Goal: Obtain resource: Download file/media

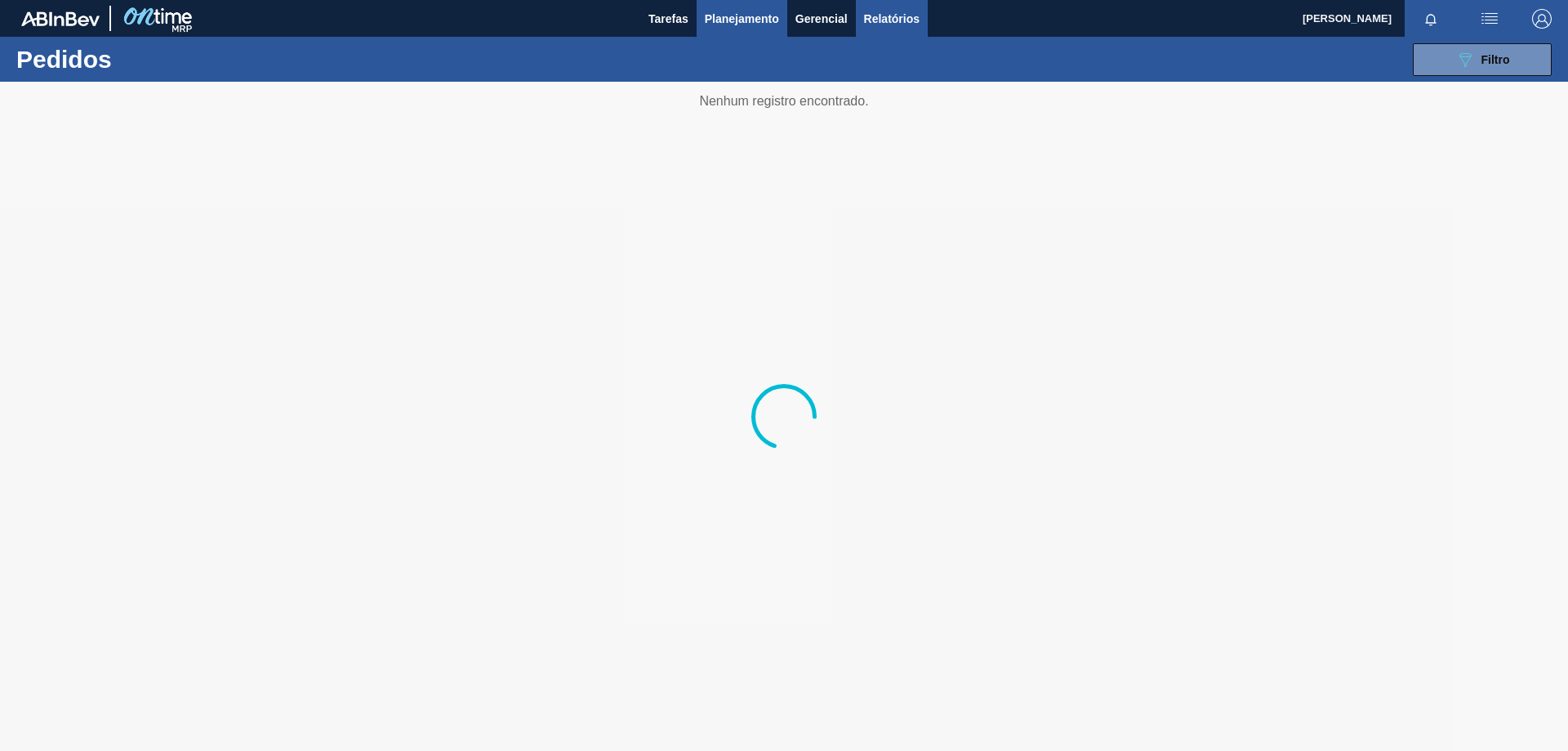
click at [894, 17] on span "Relatórios" at bounding box center [891, 18] width 56 height 20
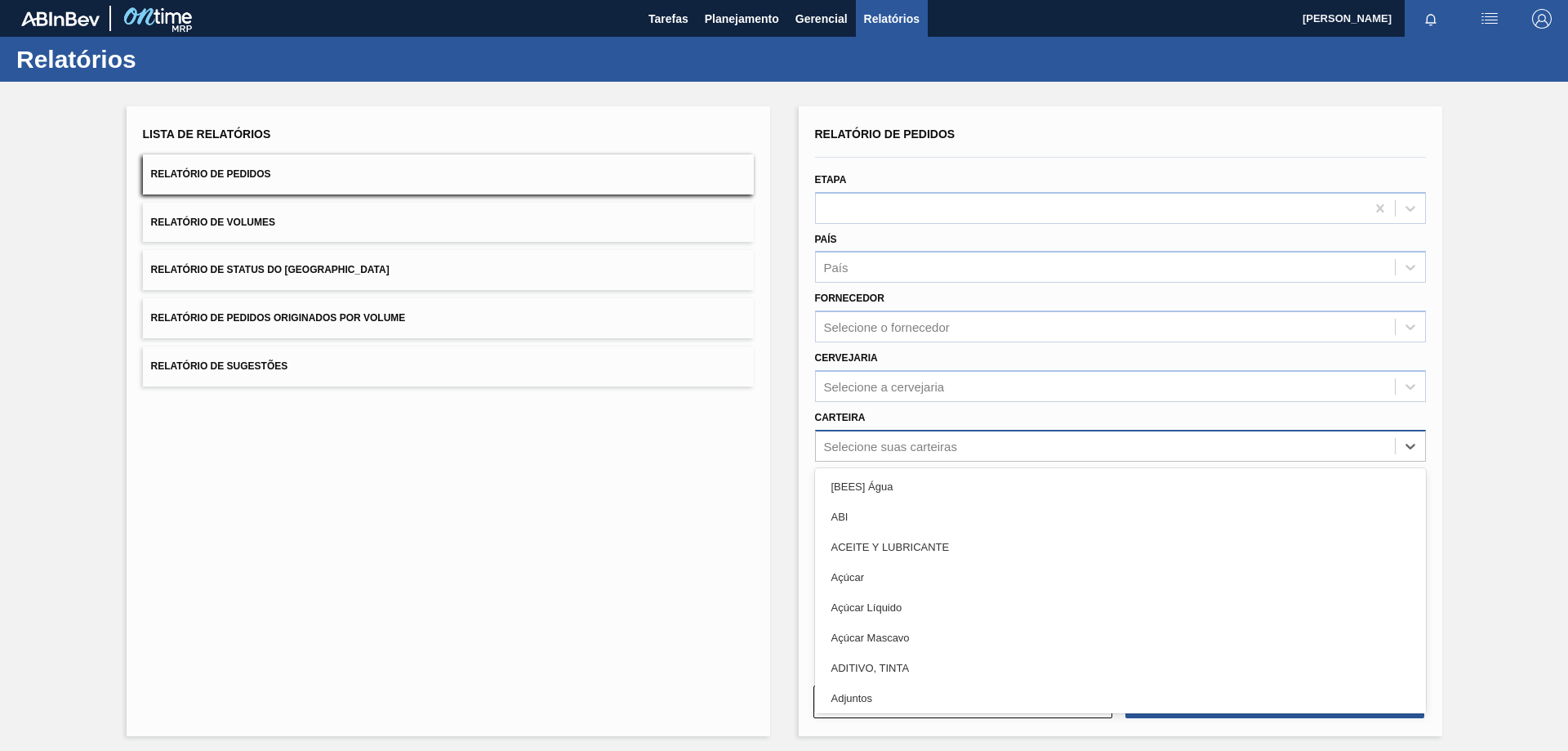
click at [880, 447] on div "Selecione suas carteiras" at bounding box center [890, 446] width 133 height 14
click at [843, 448] on div "Selecione suas carteiras" at bounding box center [890, 446] width 133 height 14
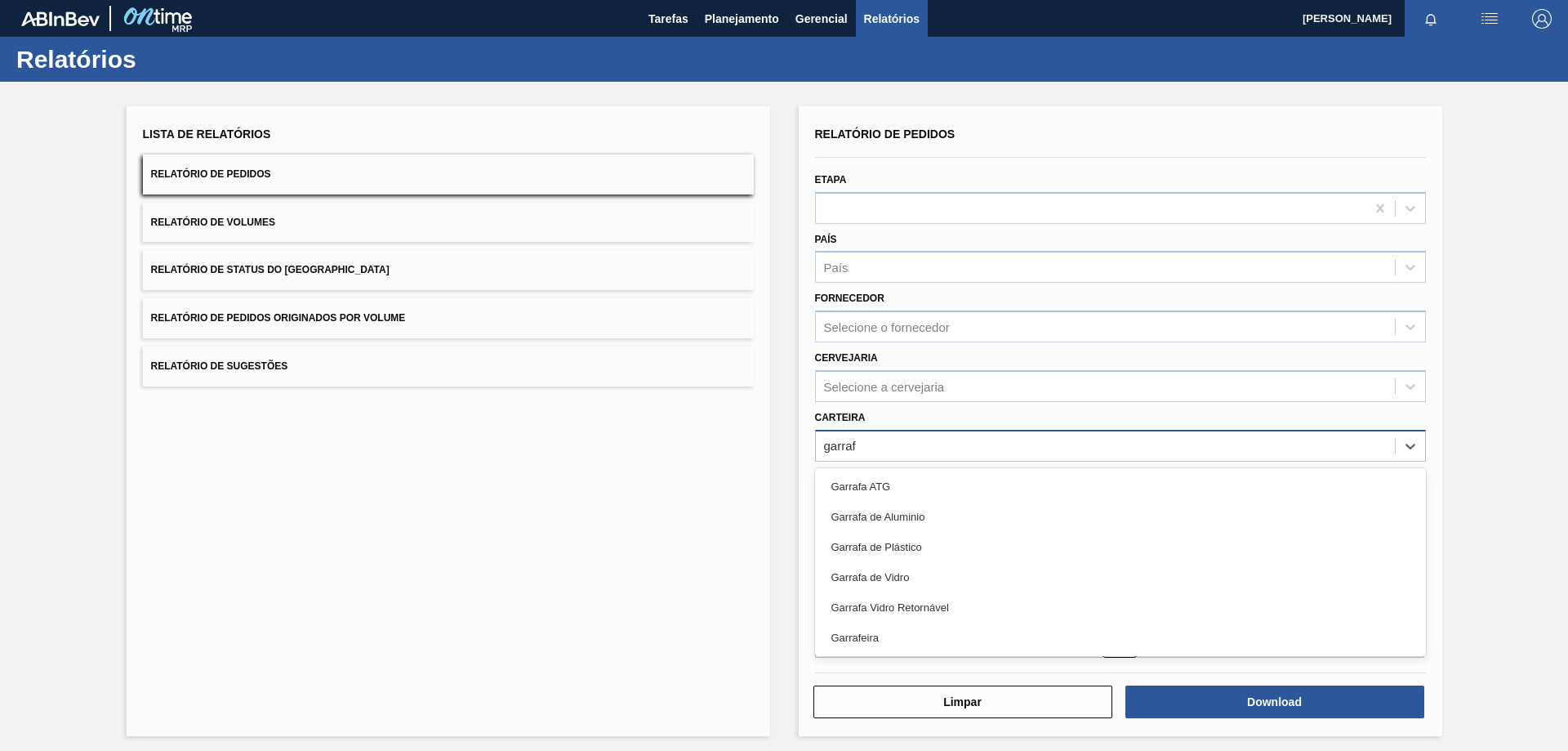
type input "garrafa"
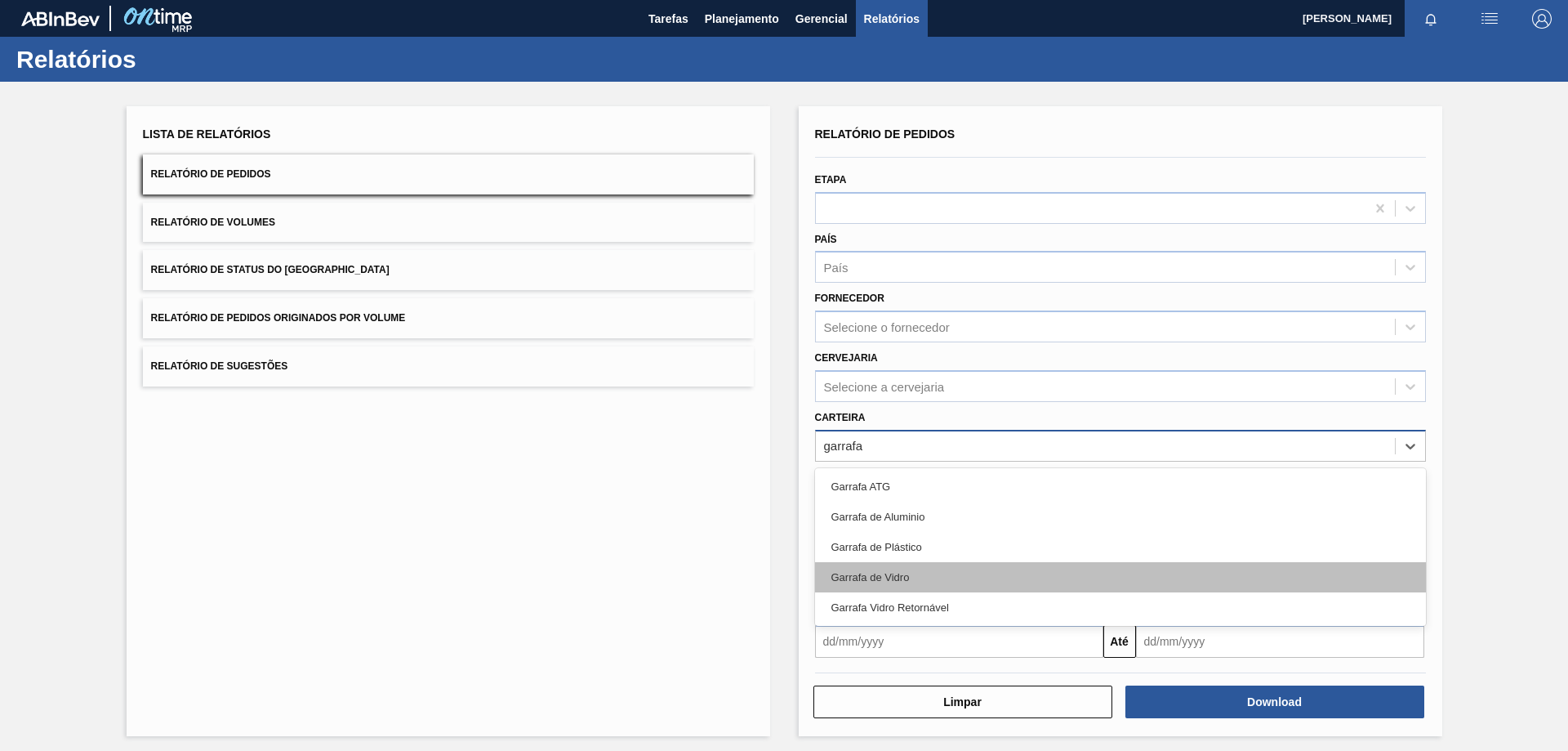
click at [893, 571] on div "Garrafa de Vidro" at bounding box center [1120, 577] width 611 height 30
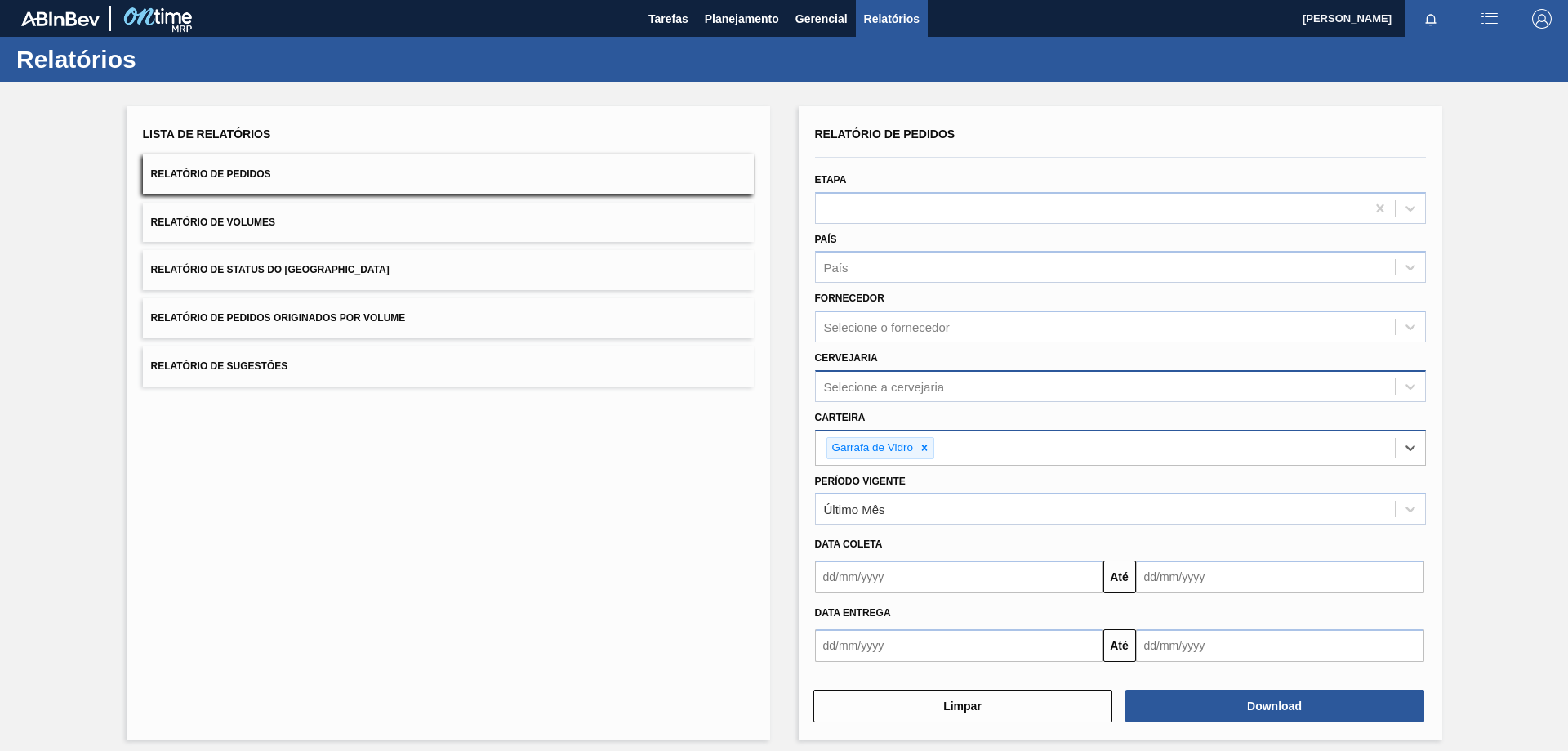
click at [880, 373] on div "Selecione a cervejaria" at bounding box center [1120, 386] width 611 height 32
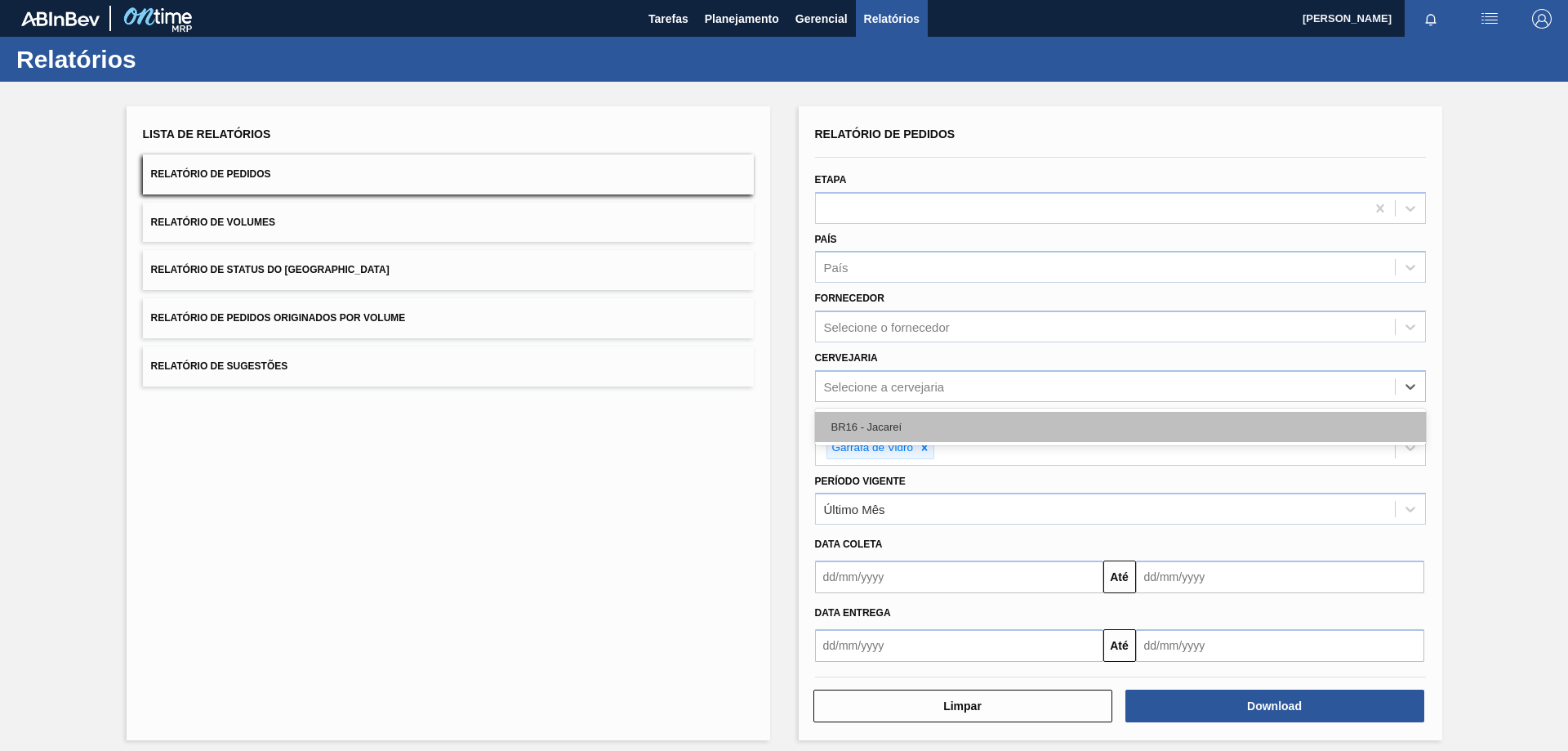
click at [879, 430] on div "BR16 - Jacareí" at bounding box center [1120, 426] width 611 height 30
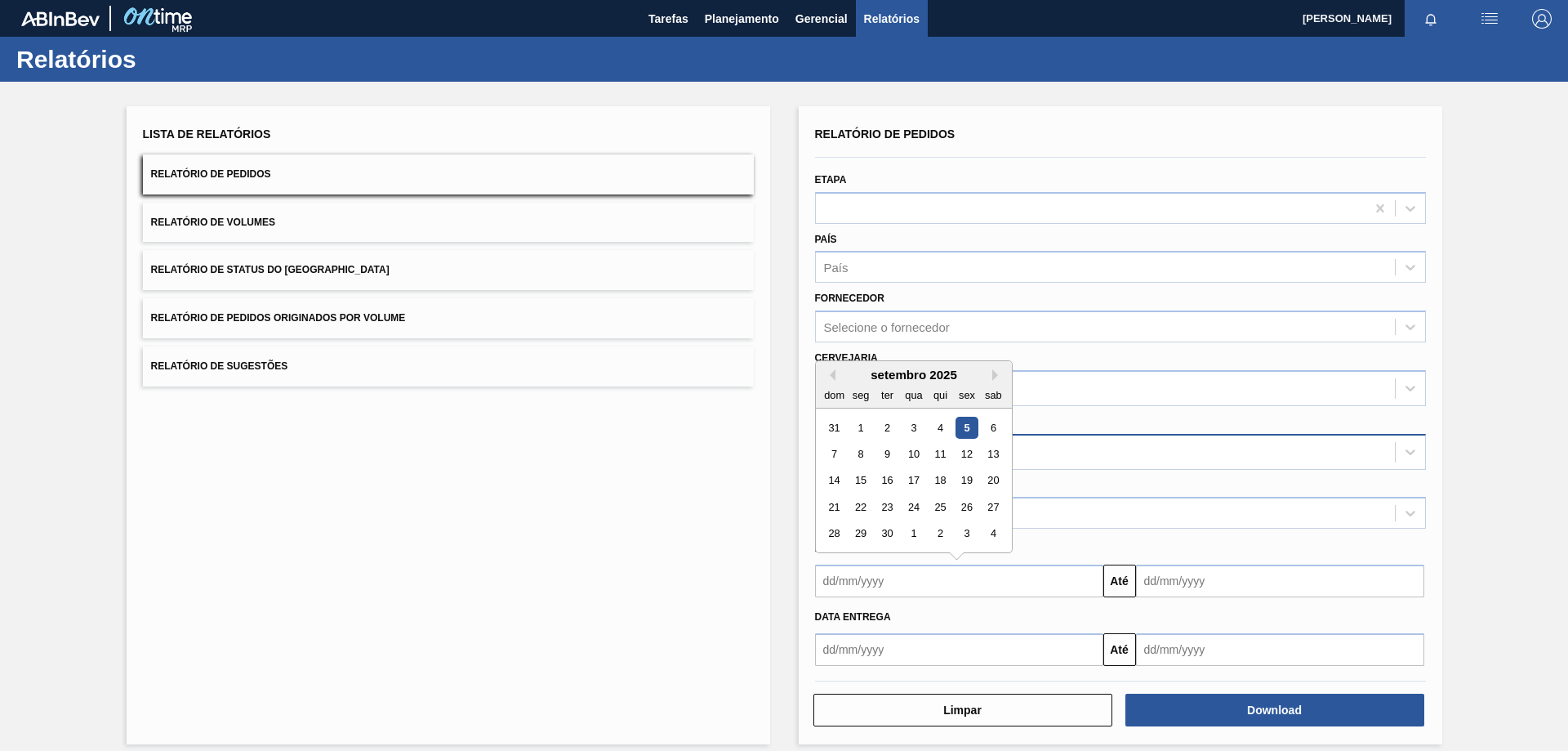
drag, startPoint x: 861, startPoint y: 586, endPoint x: 876, endPoint y: 549, distance: 39.9
click at [861, 586] on input "text" at bounding box center [959, 581] width 288 height 33
click at [963, 427] on div "5" at bounding box center [967, 428] width 22 height 22
type input "[DATE]"
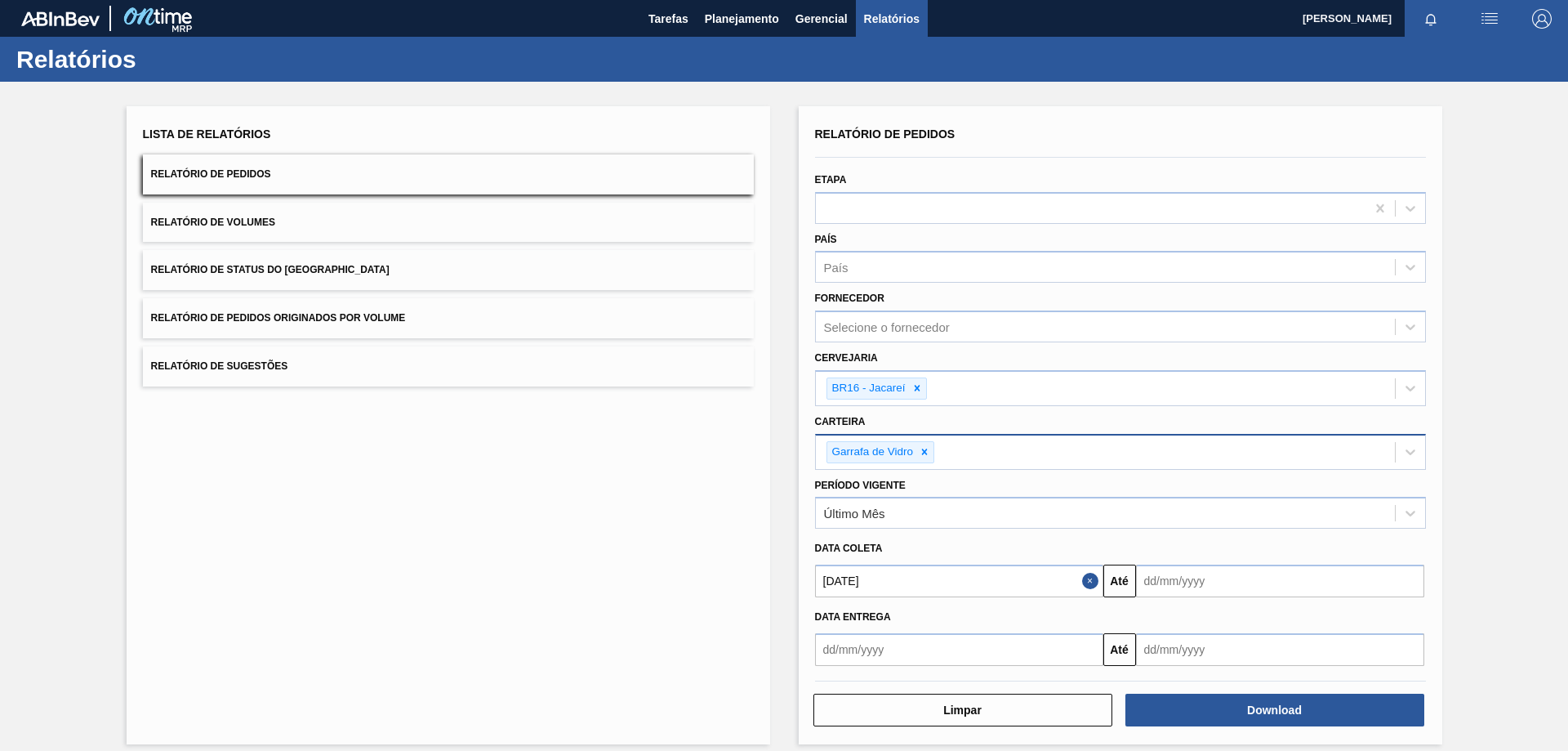
click at [825, 587] on input "[DATE]" at bounding box center [959, 581] width 288 height 33
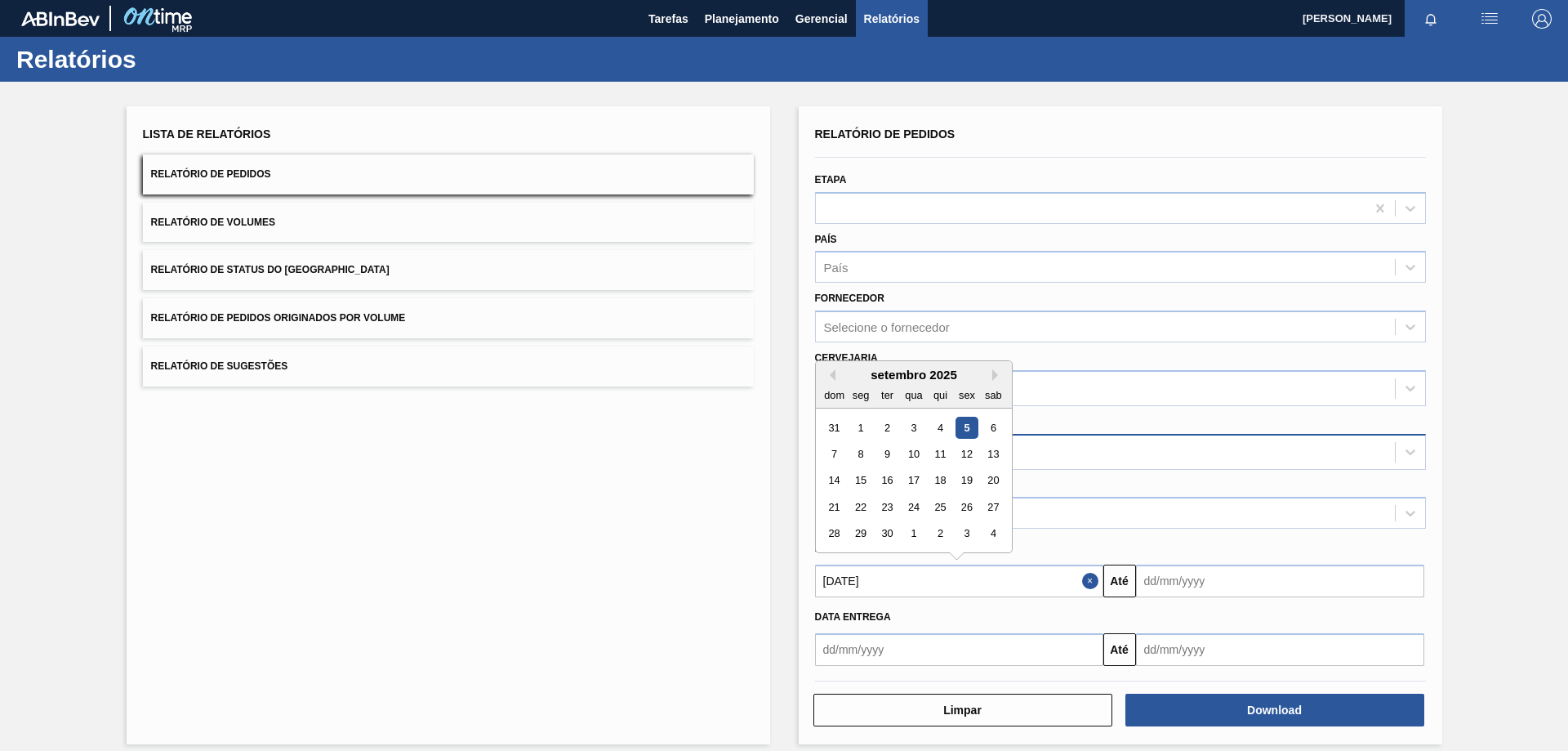
click at [961, 428] on div "5" at bounding box center [967, 428] width 22 height 22
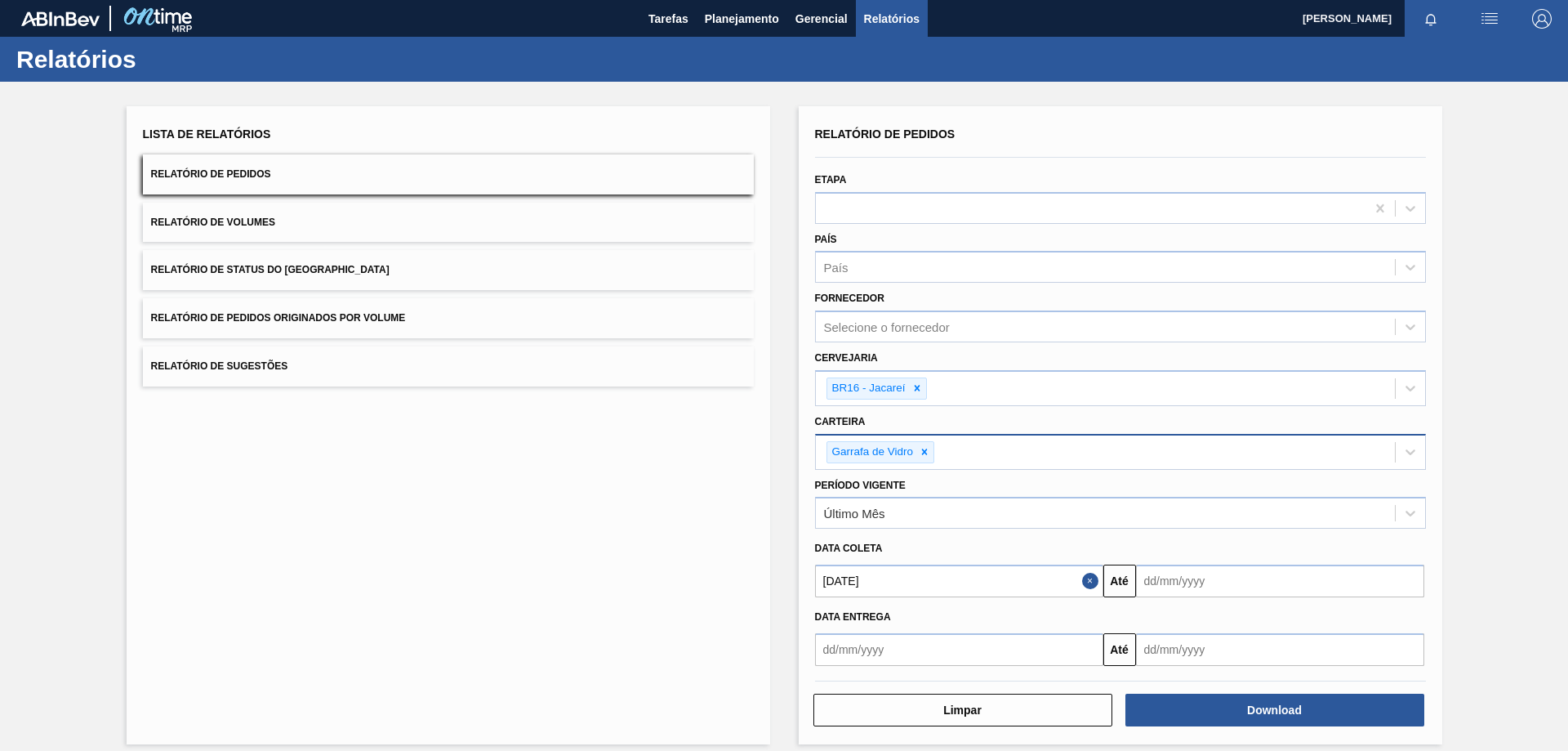
drag, startPoint x: 1272, startPoint y: 581, endPoint x: 1100, endPoint y: 582, distance: 172.0
click at [1271, 581] on input "text" at bounding box center [1280, 581] width 288 height 33
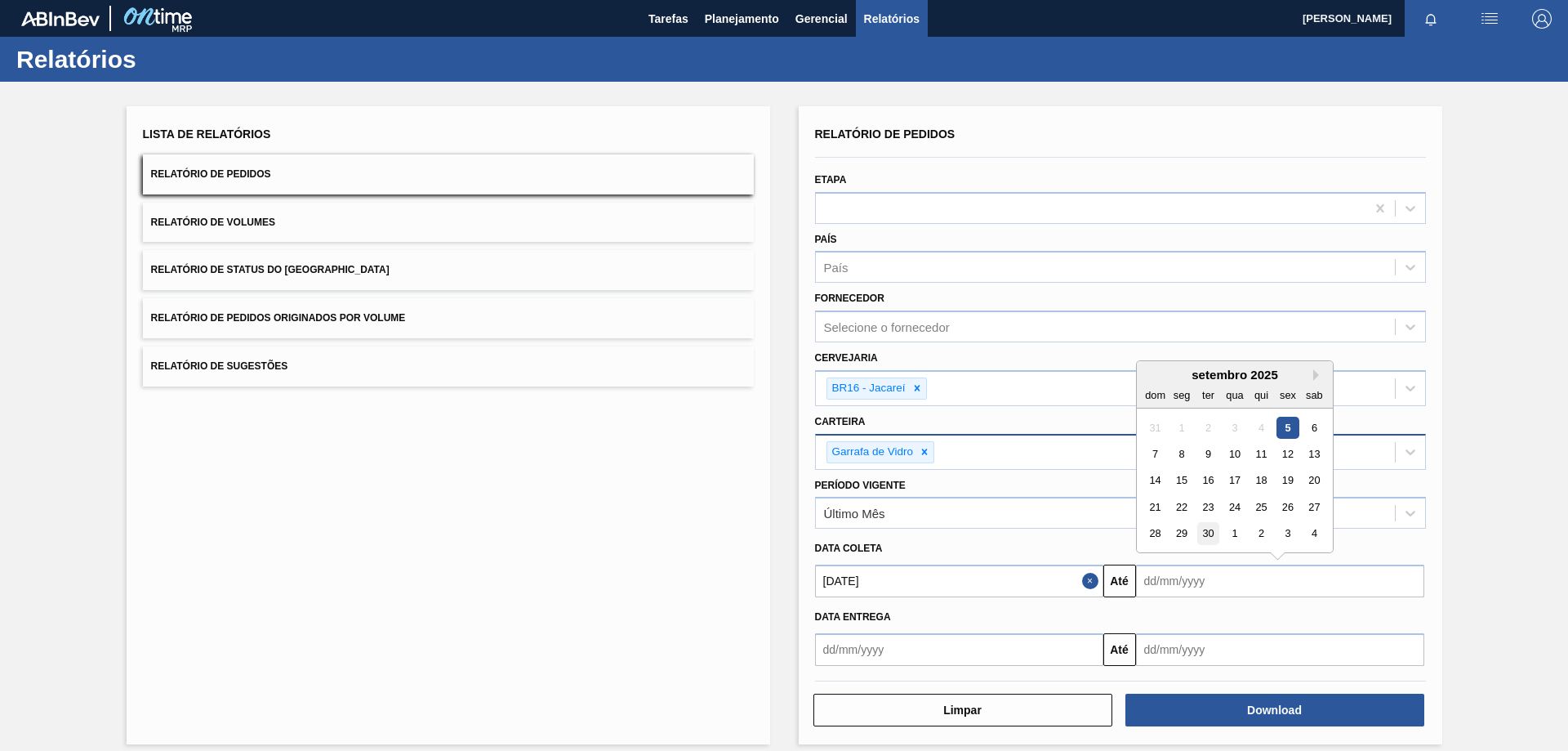
click at [1202, 538] on div "30" at bounding box center [1207, 534] width 22 height 22
type input "[DATE]"
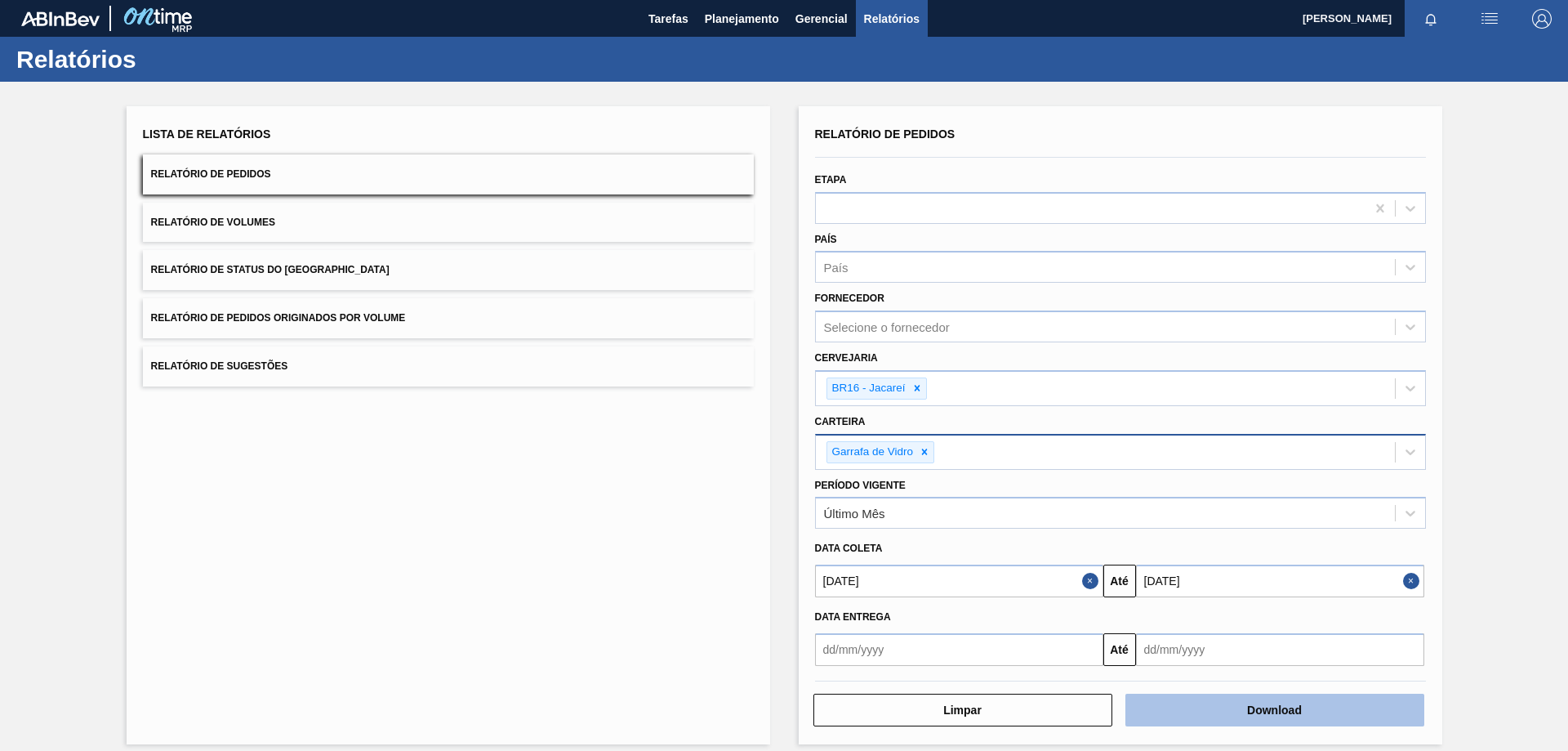
click at [1212, 700] on button "Download" at bounding box center [1274, 710] width 299 height 33
